Goal: Communication & Community: Answer question/provide support

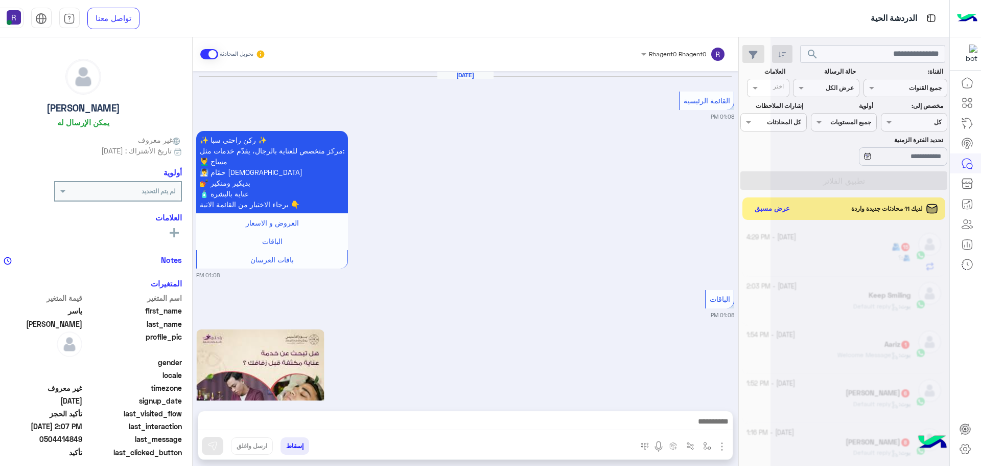
scroll to position [385, 0]
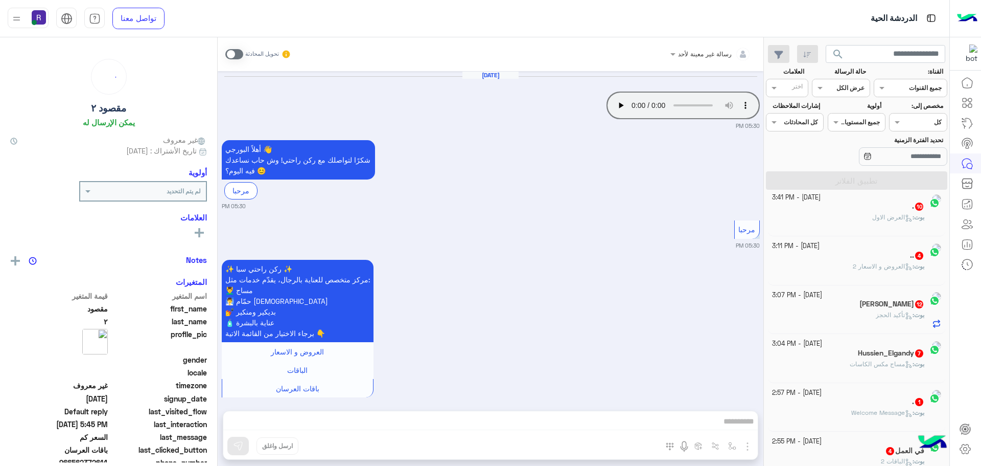
scroll to position [783, 0]
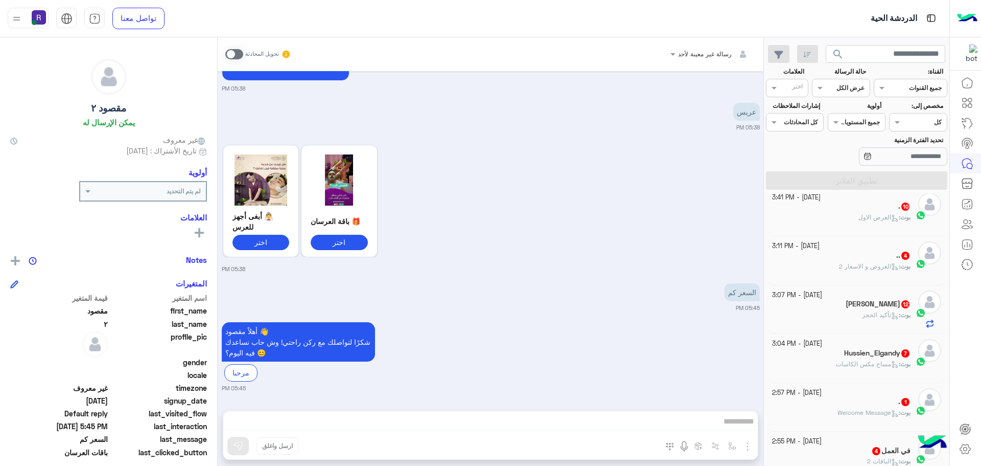
click at [857, 207] on div ". 10" at bounding box center [841, 207] width 139 height 11
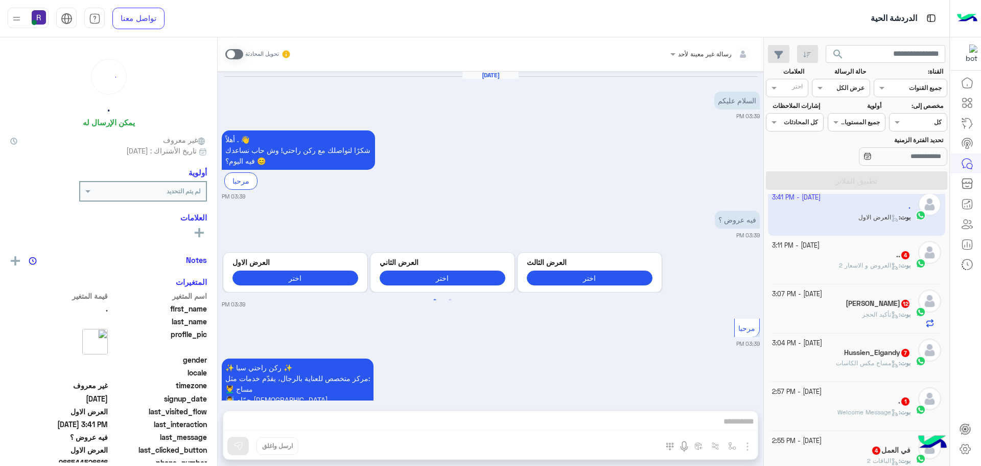
scroll to position [1773, 0]
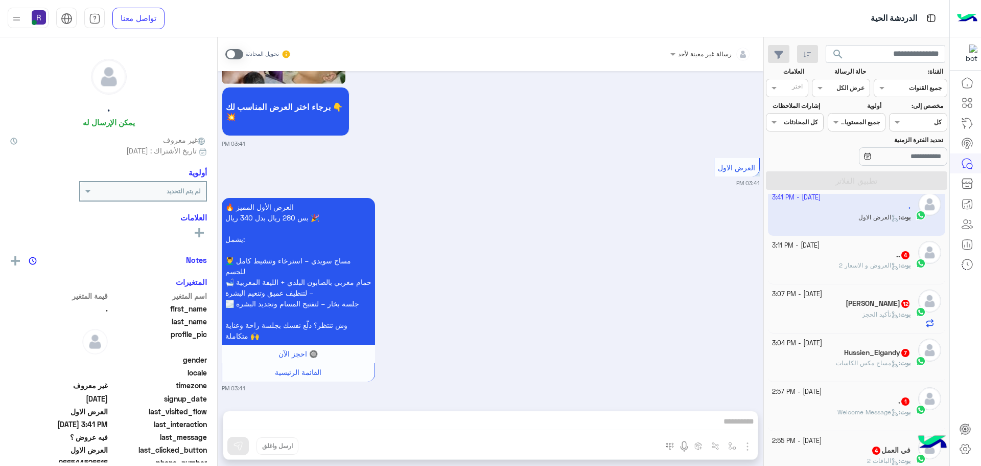
click at [871, 247] on div "[DATE] - 3:11 PM" at bounding box center [841, 246] width 139 height 10
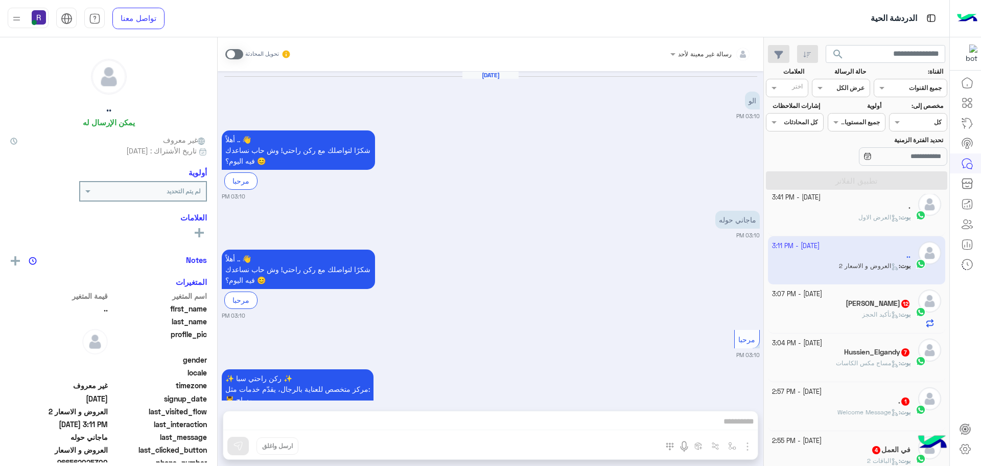
scroll to position [236, 0]
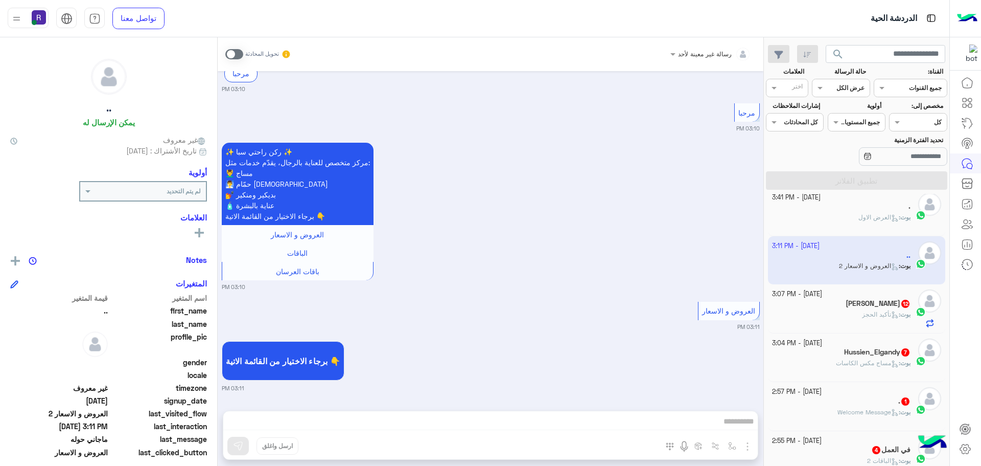
click at [885, 299] on h5 "[PERSON_NAME] 12" at bounding box center [878, 303] width 65 height 9
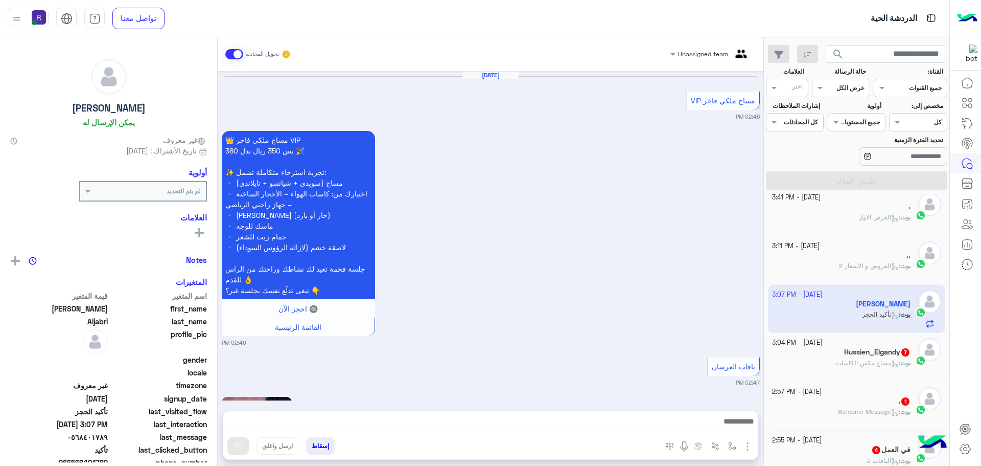
scroll to position [1430, 0]
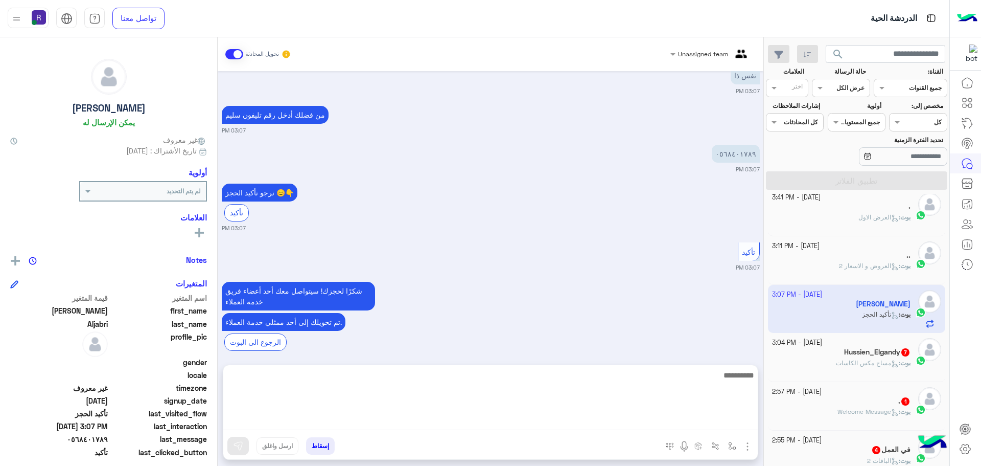
click at [620, 420] on textarea at bounding box center [490, 398] width 535 height 61
type textarea "**********"
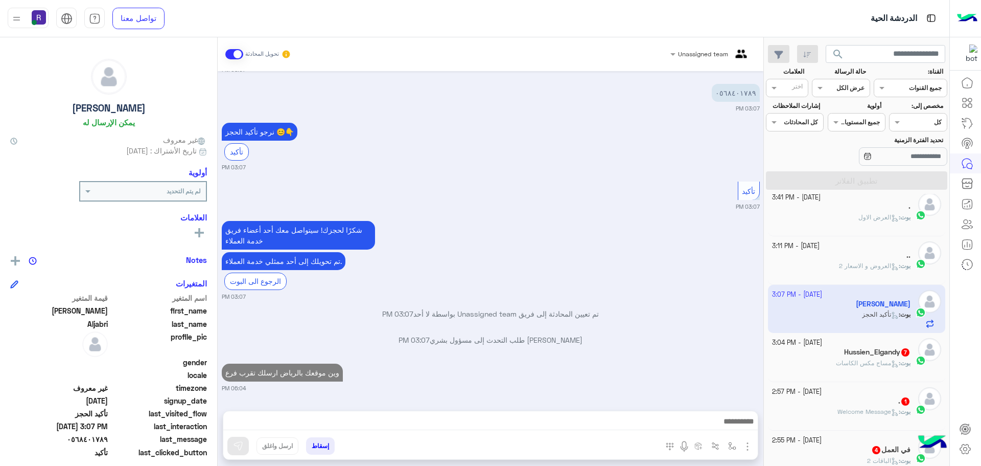
click at [874, 351] on h5 "Hussien_Elgandy 7" at bounding box center [877, 352] width 66 height 9
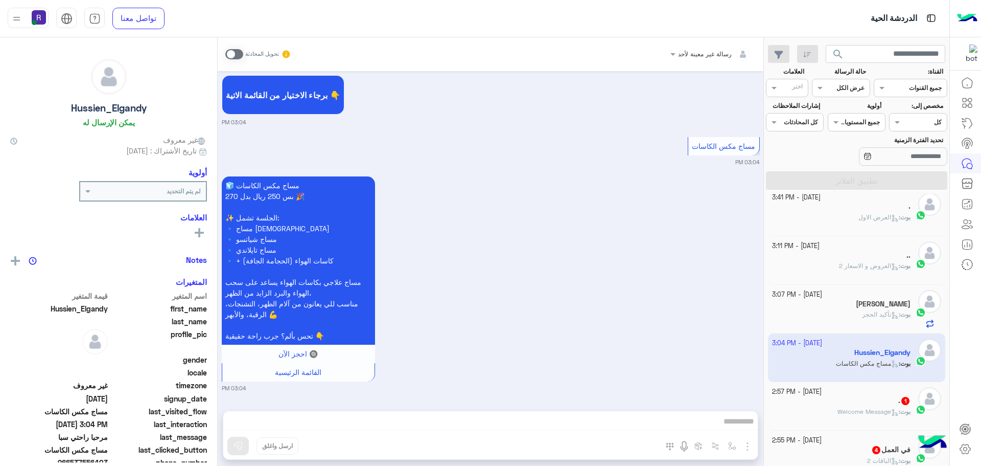
scroll to position [307, 0]
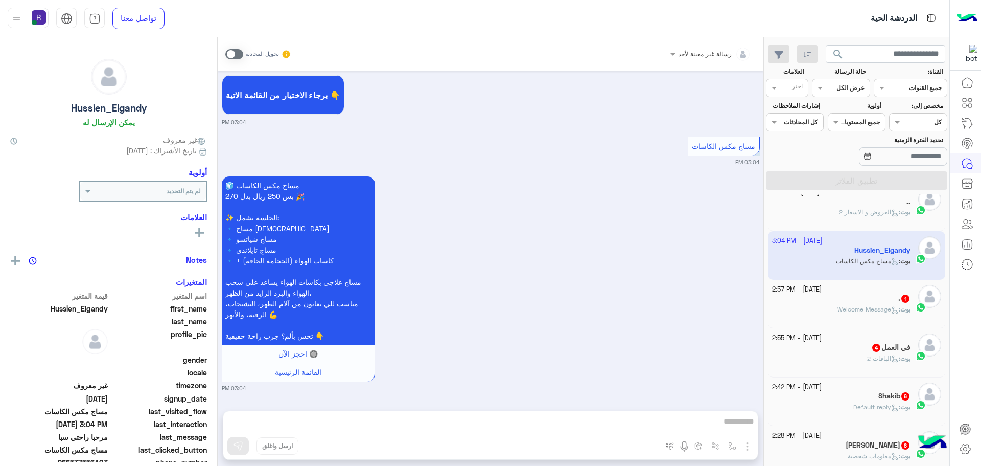
click at [874, 309] on span "Welcome Message" at bounding box center [868, 309] width 61 height 8
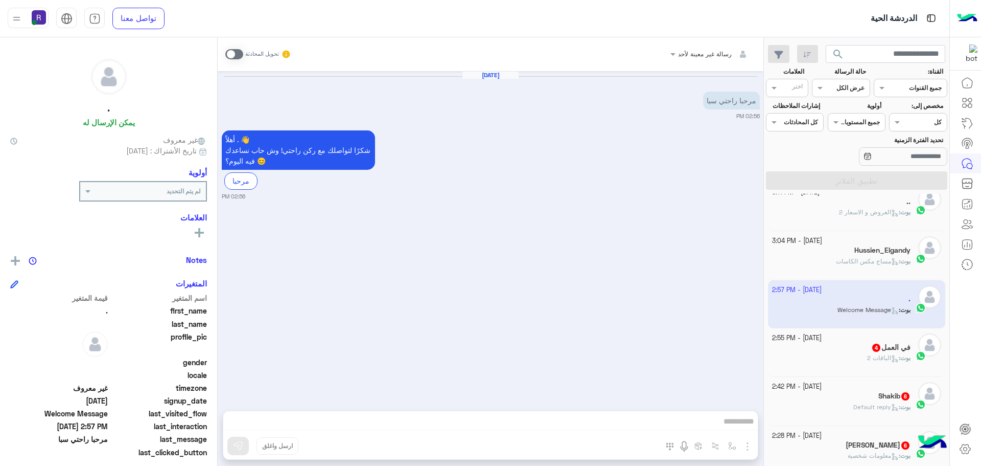
click at [868, 353] on p "بوت : الباقات 2" at bounding box center [888, 357] width 43 height 9
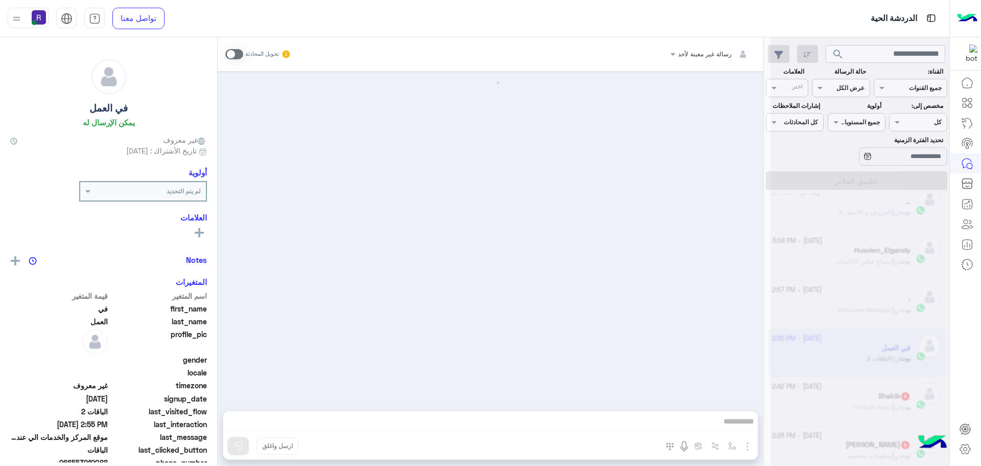
scroll to position [1225, 0]
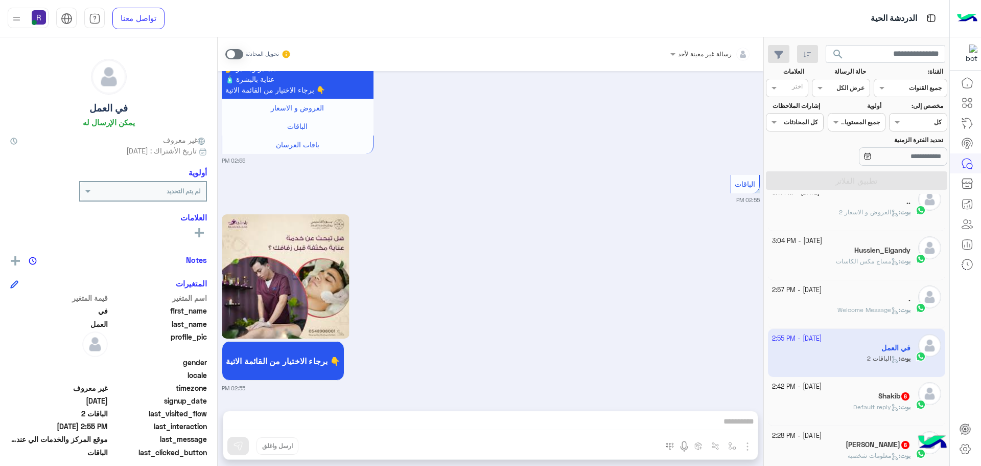
click at [867, 391] on div "Shakib 6" at bounding box center [841, 396] width 139 height 11
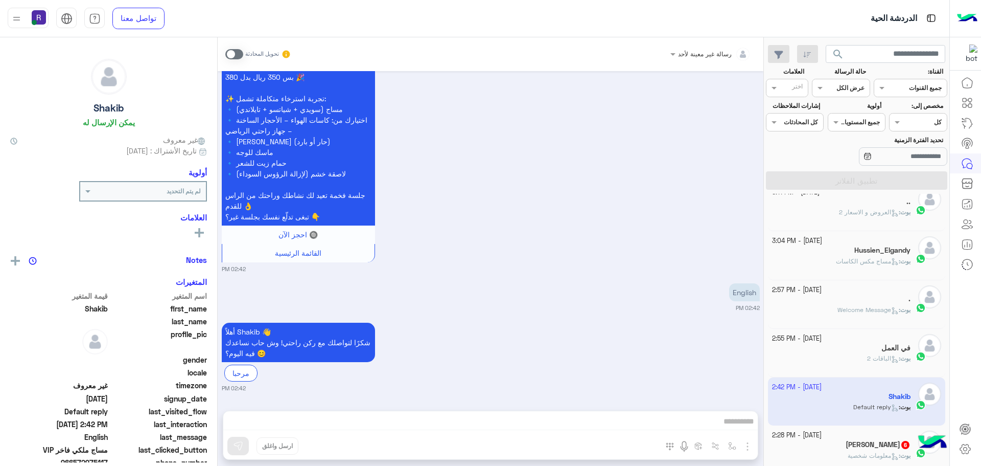
scroll to position [358, 0]
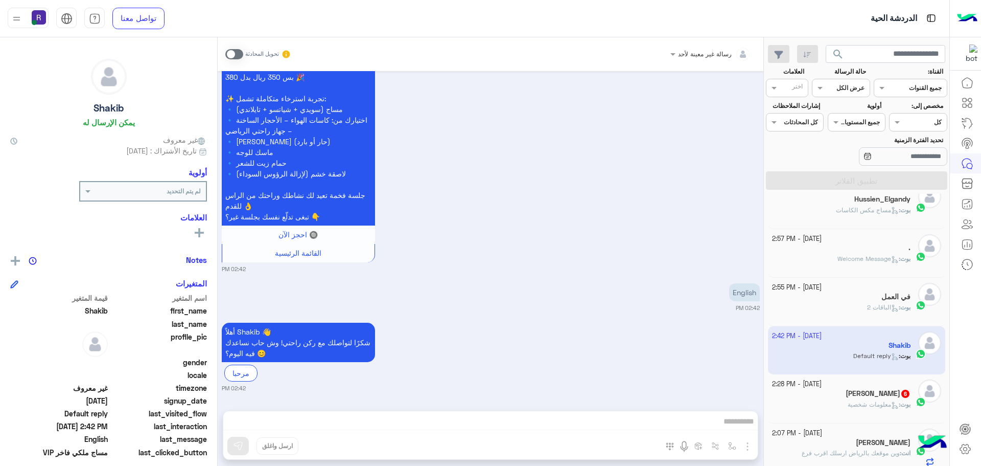
click at [866, 401] on span "معلومات شخصية" at bounding box center [873, 404] width 51 height 8
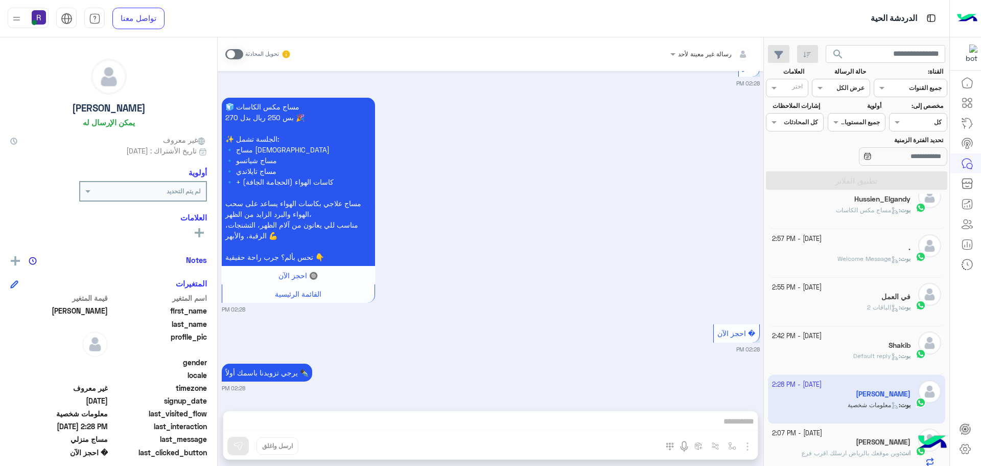
scroll to position [512, 0]
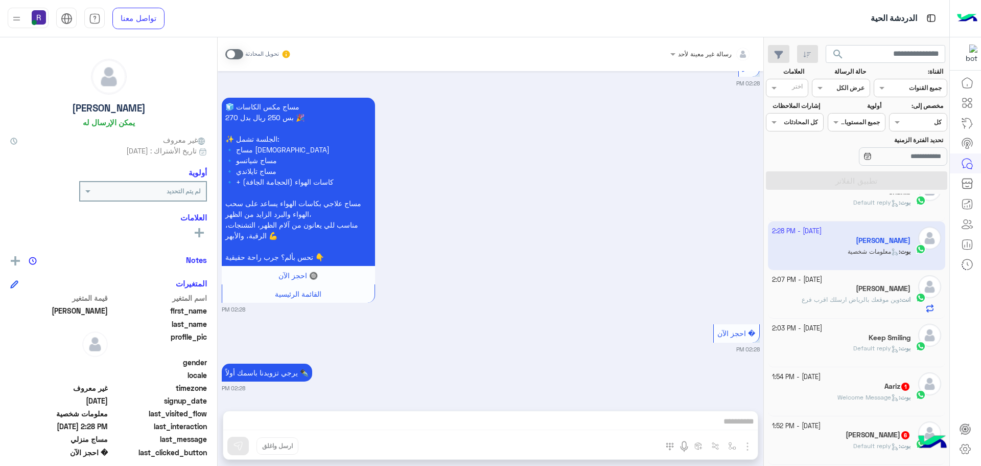
click at [874, 375] on div "[DATE] - 1:54 PM" at bounding box center [841, 377] width 139 height 10
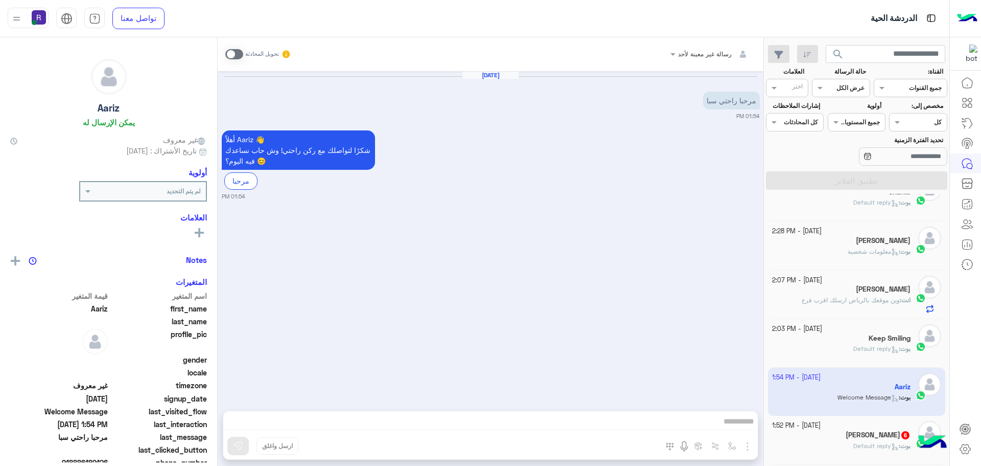
click at [867, 440] on div "Ming 6" at bounding box center [841, 435] width 139 height 11
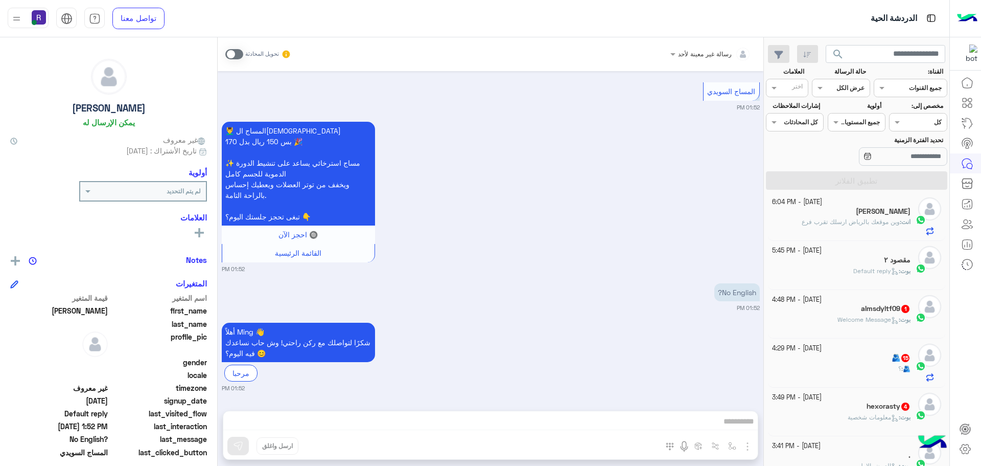
click at [863, 318] on span "Welcome Message" at bounding box center [868, 319] width 61 height 8
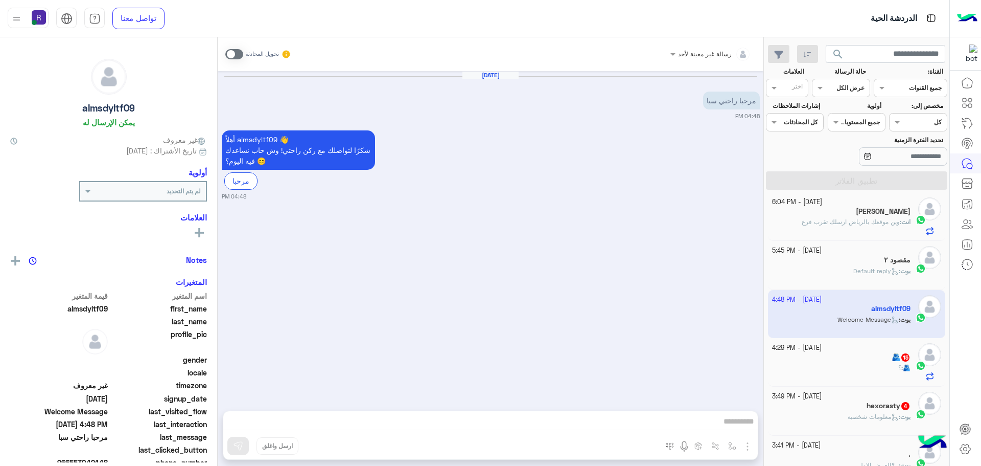
click at [861, 354] on div "🫂 15" at bounding box center [841, 358] width 139 height 11
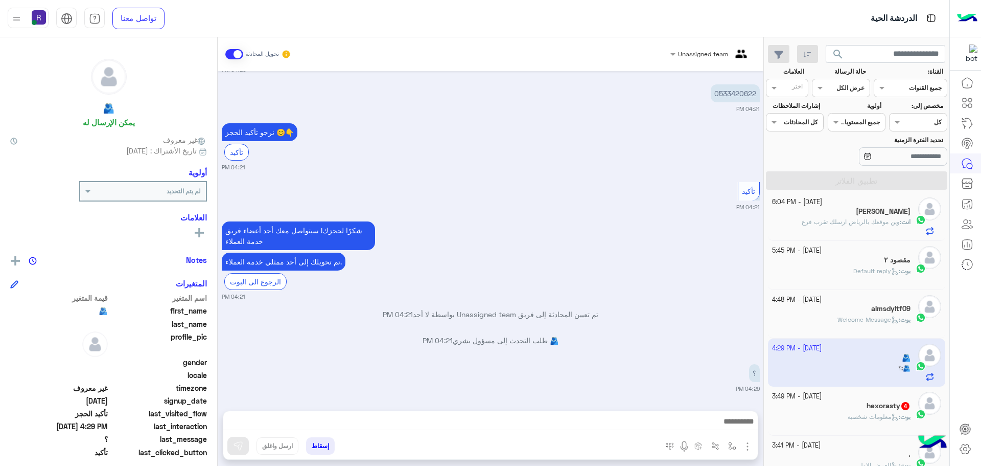
click at [860, 400] on div "[DATE] - 3:49 PM" at bounding box center [841, 396] width 139 height 10
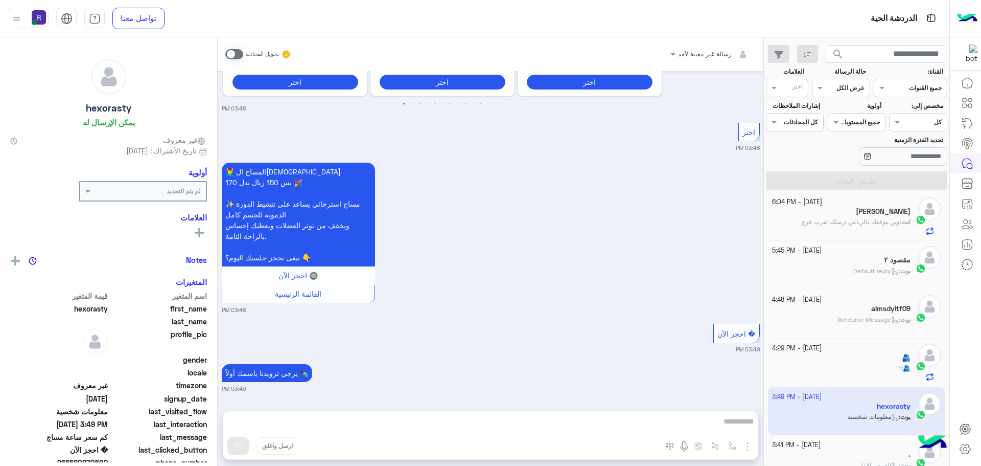
click at [858, 375] on div "🫂 : ؟" at bounding box center [841, 372] width 139 height 18
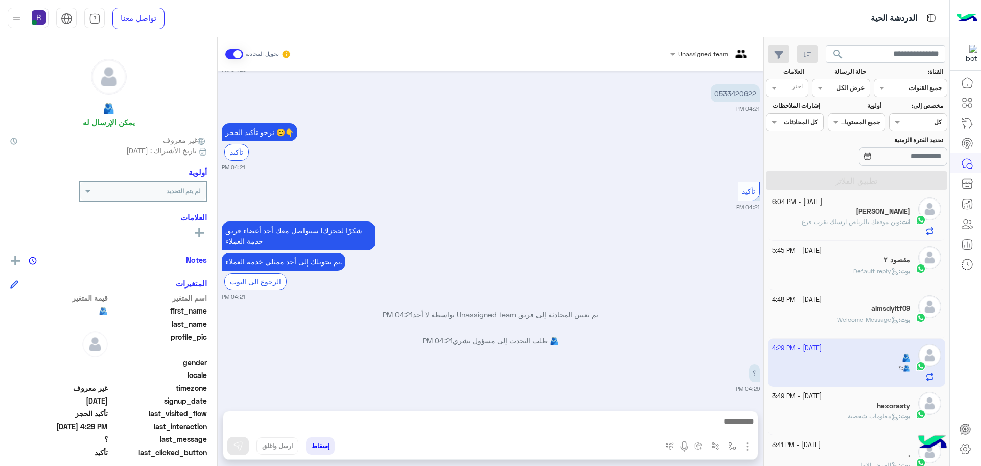
click at [236, 52] on span at bounding box center [234, 54] width 18 height 10
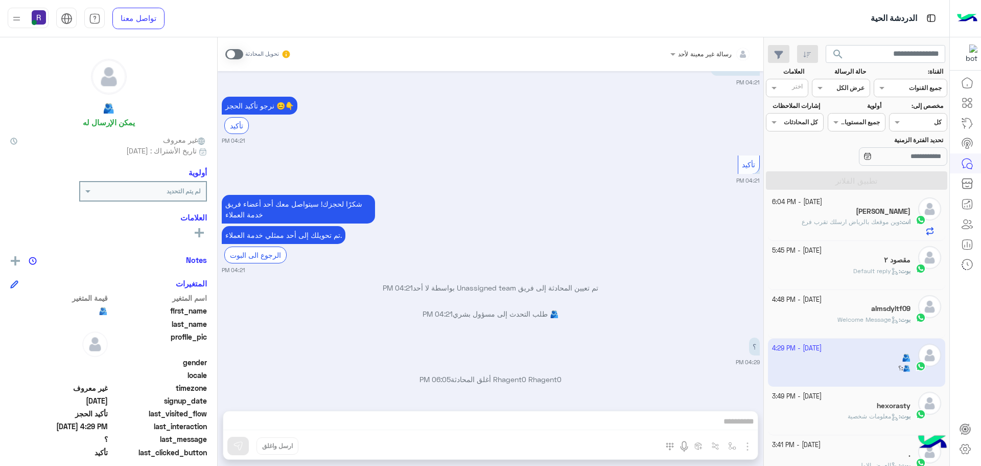
click at [826, 411] on div "بوت : معلومات شخصية" at bounding box center [841, 420] width 139 height 18
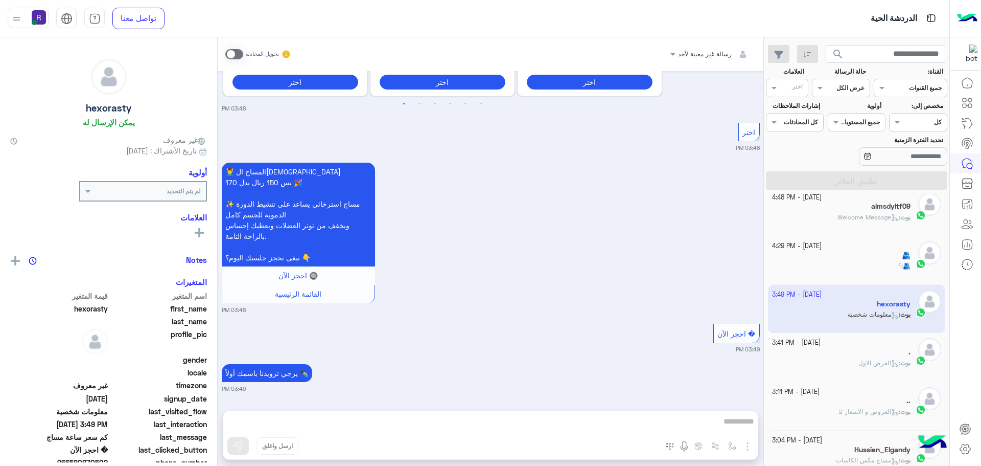
click at [852, 358] on div "بوت : العرض الاول" at bounding box center [841, 367] width 139 height 18
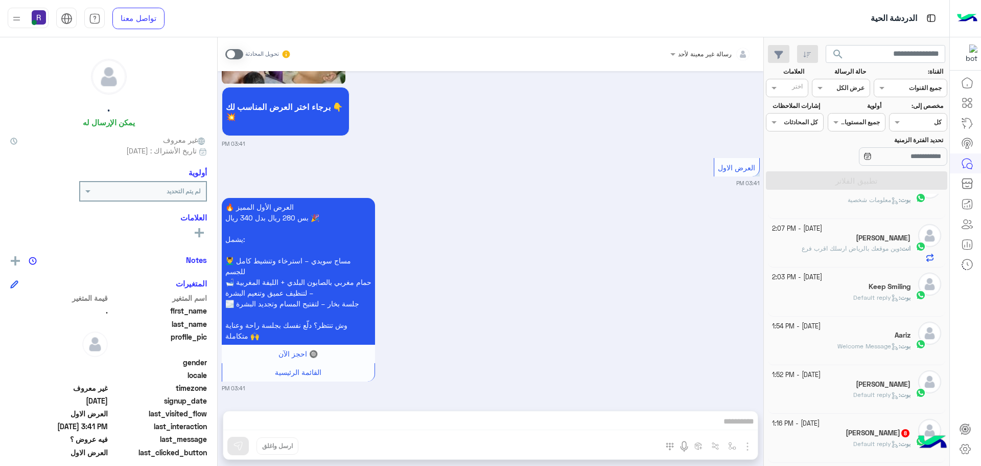
click at [853, 440] on span "[PERSON_NAME] : Default reply" at bounding box center [881, 444] width 57 height 8
